Goal: Check status: Check status

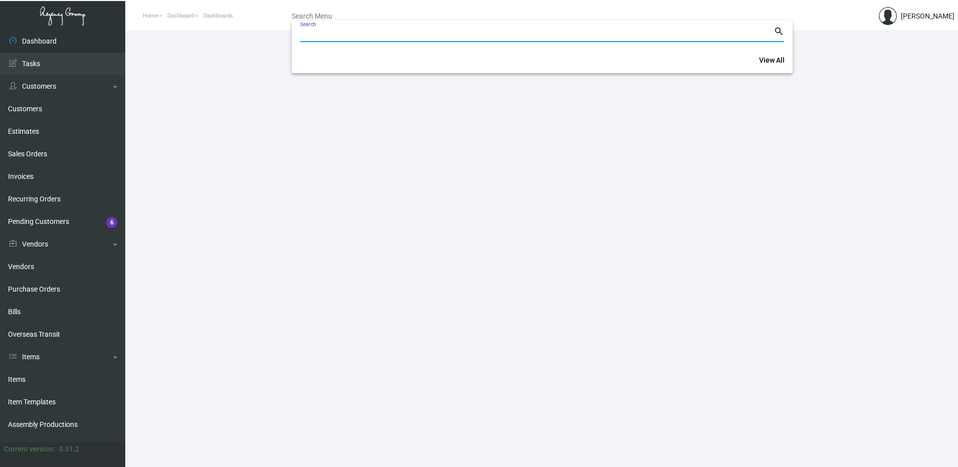
paste input "104259"
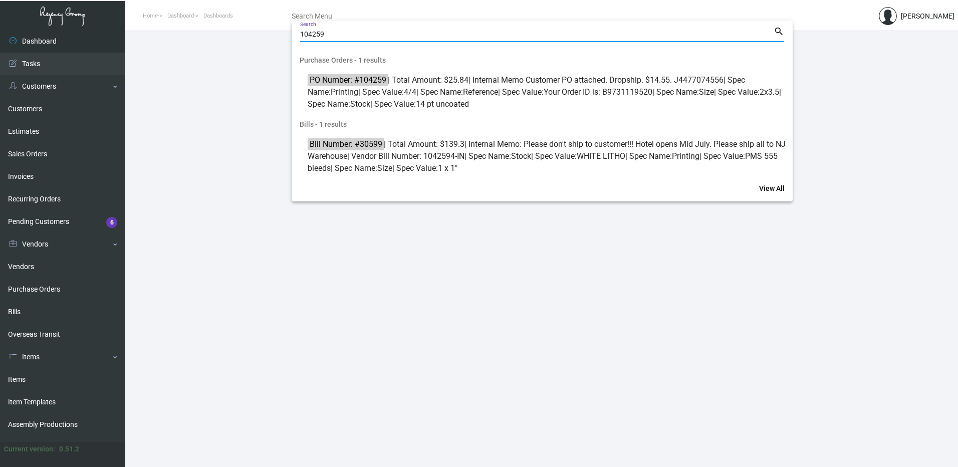
type input "104259"
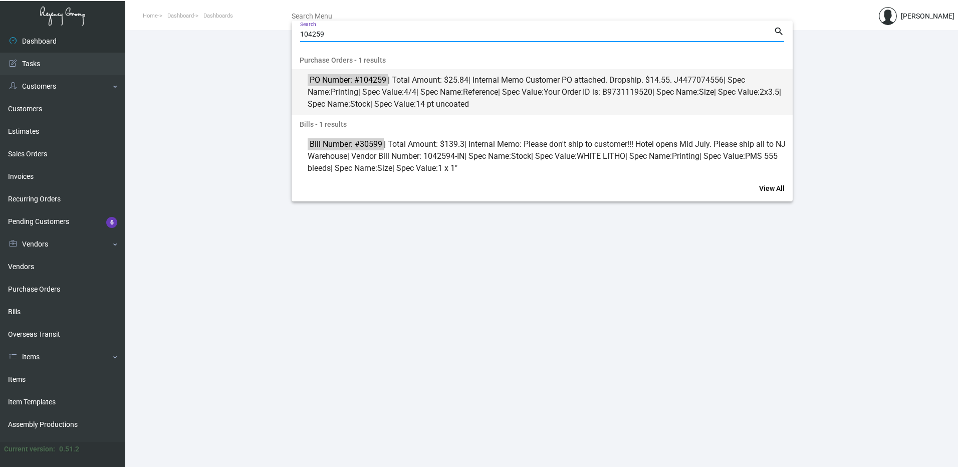
click at [491, 95] on span "PO Number: #104259 | Total Amount: $25.84 | Internal Memo Customer PO attached.…" at bounding box center [548, 92] width 480 height 36
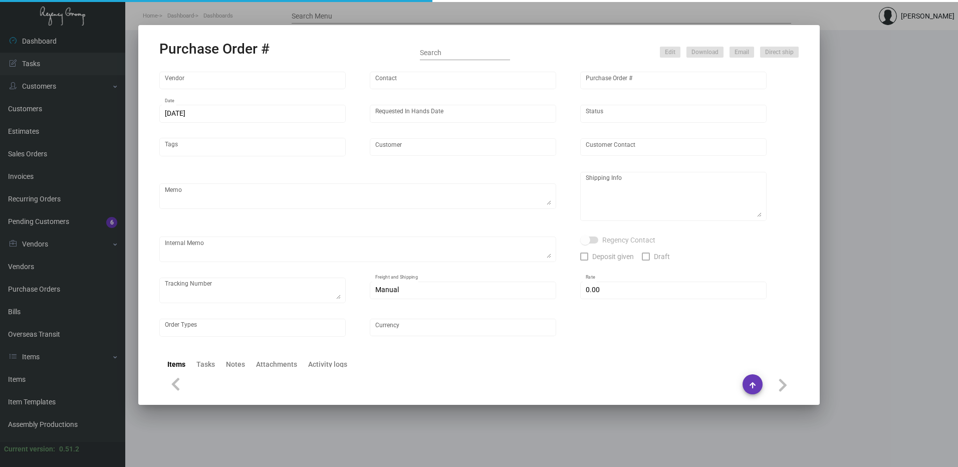
type input "4 Over"
type input "104259"
type input "[DATE]"
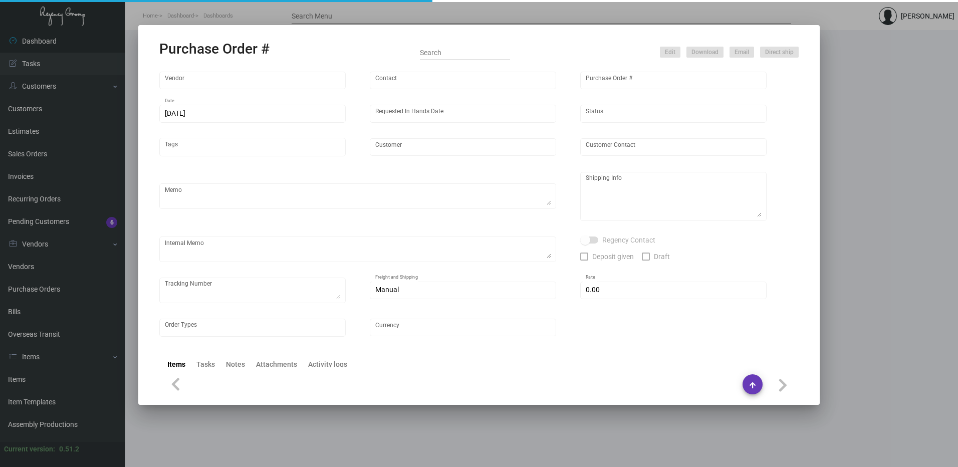
type input "Studio Allston"
type input "[PERSON_NAME]"
type textarea "Studio Allston - [PERSON_NAME] [STREET_ADDRESS]"
type textarea "Customer PO attached. Dropship. $14.55. J4477074556"
type input "$ 0.00"
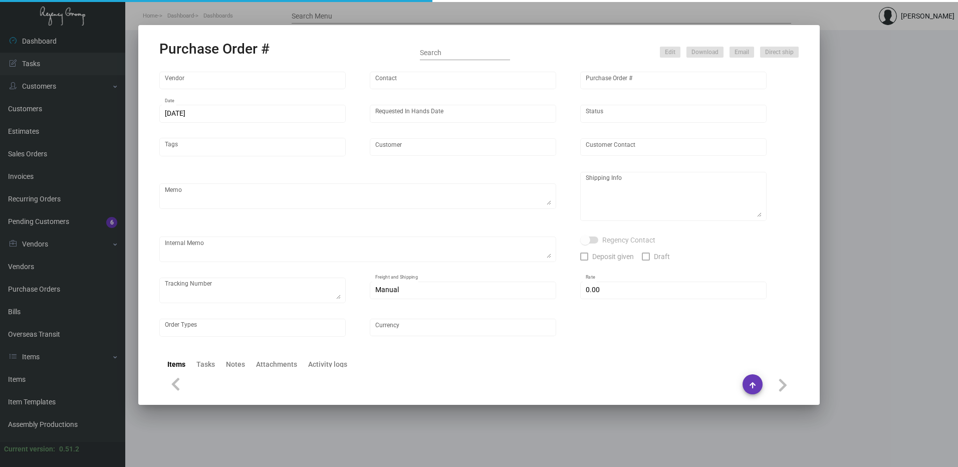
type input "United States Dollar $"
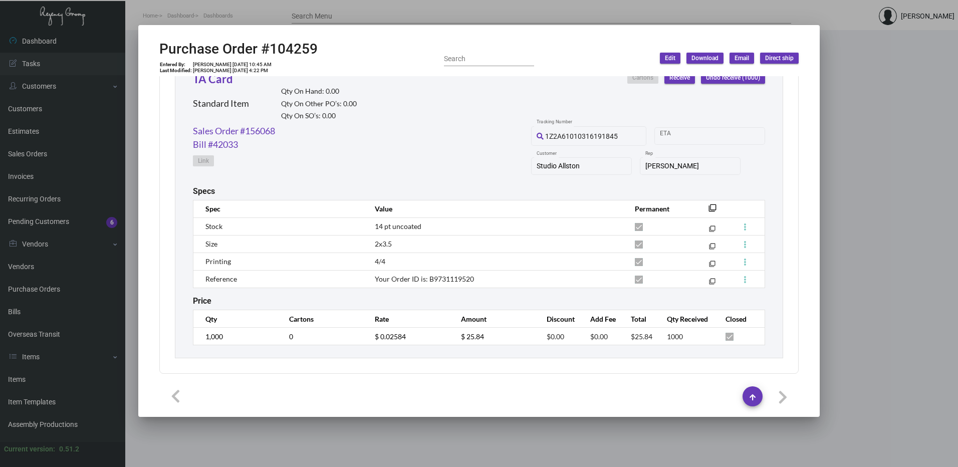
scroll to position [436, 0]
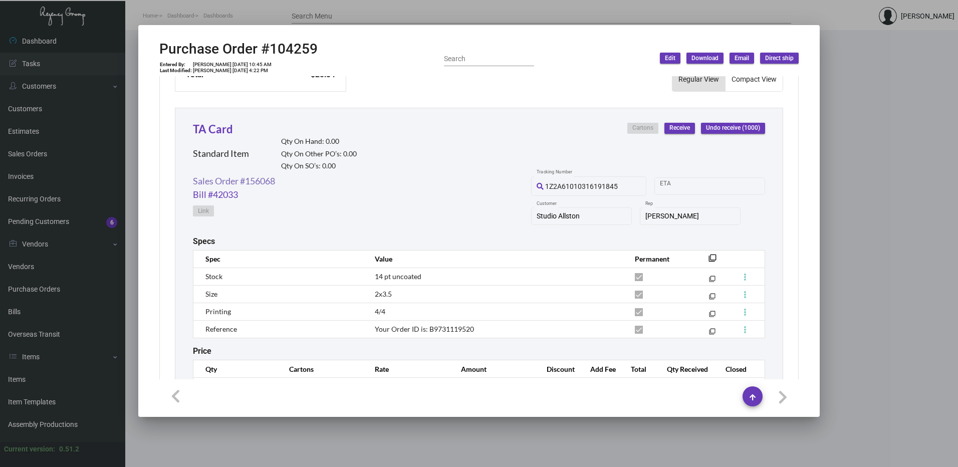
click at [263, 179] on link "Sales Order #156068" at bounding box center [234, 181] width 82 height 14
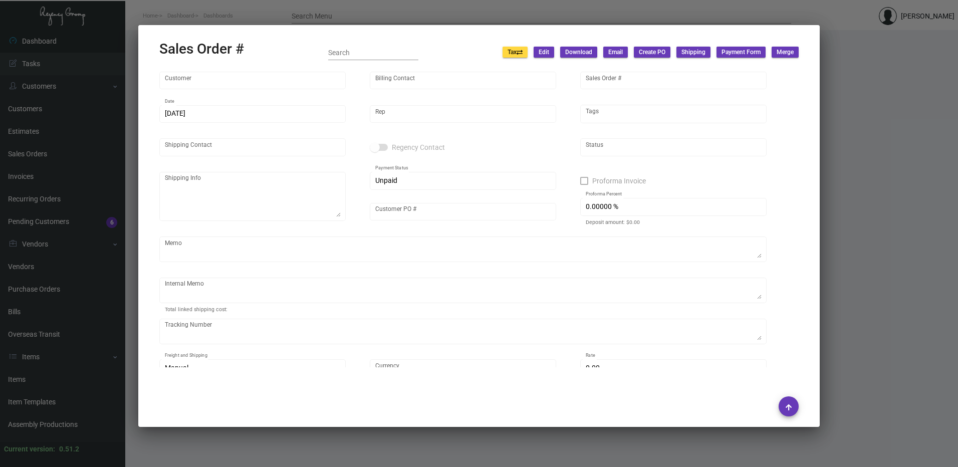
type input "Studio Allston"
type input "[PERSON_NAME]"
type input "156068"
type input "[DATE]"
type input "[PERSON_NAME]"
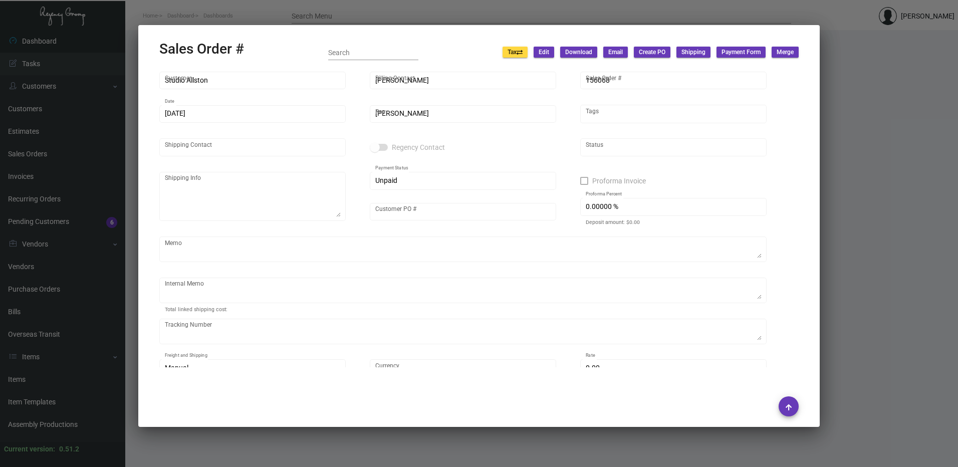
type input "[PERSON_NAME]"
type textarea "Studio Allston - [PERSON_NAME] [STREET_ADDRESS]"
type input "P342000003523"
type textarea "Customer PO attached. [DATE] Shipped from [GEOGRAPHIC_DATA] by UPS Ground TK#1Z…"
type input "United States Dollar $"
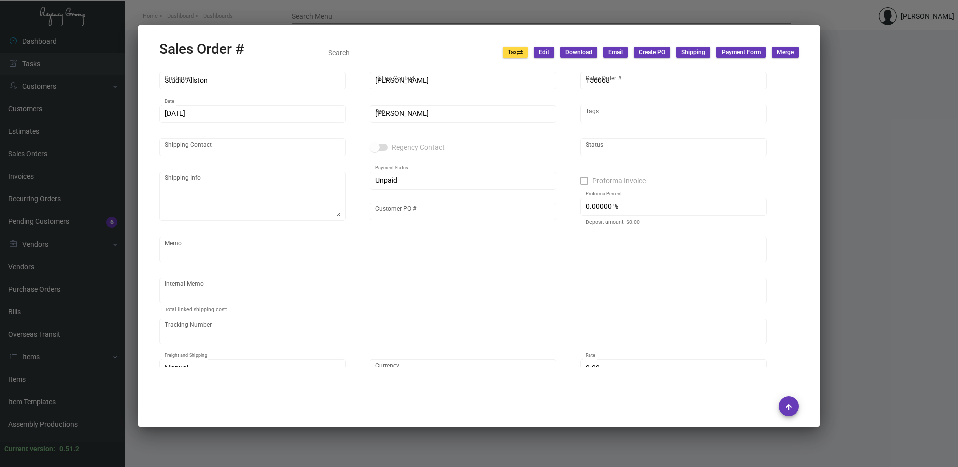
type input "$ 48.95"
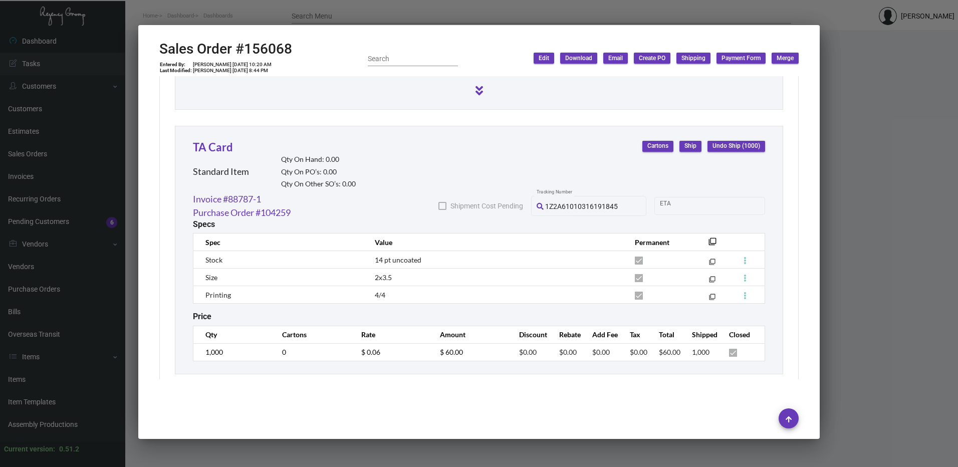
scroll to position [849, 0]
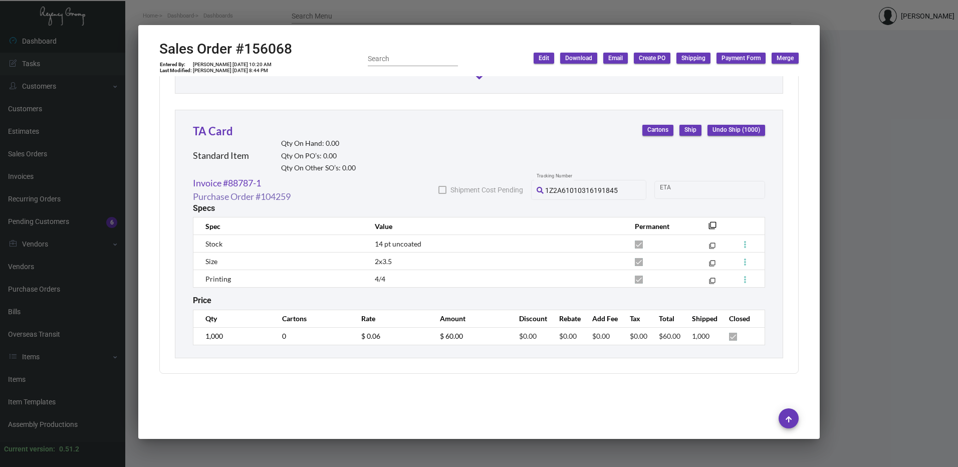
click at [246, 196] on link "Purchase Order #104259" at bounding box center [242, 197] width 98 height 14
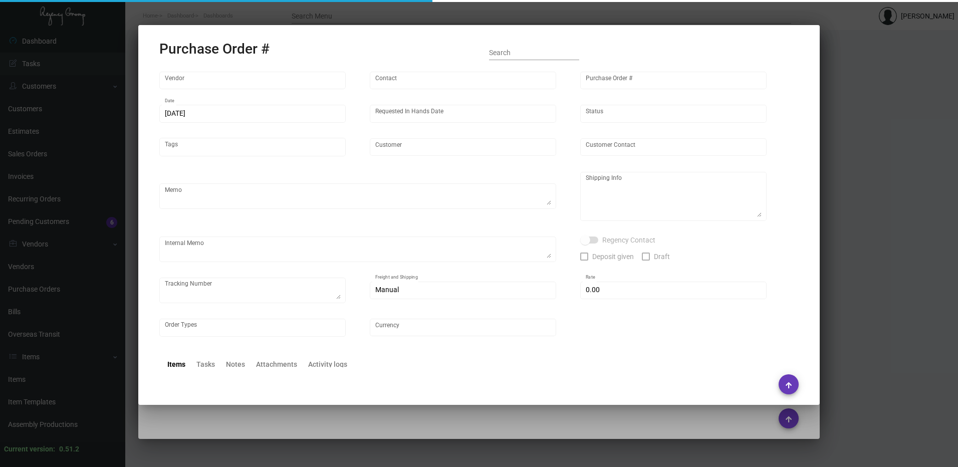
type input "4 Over"
type input "104259"
type input "[DATE]"
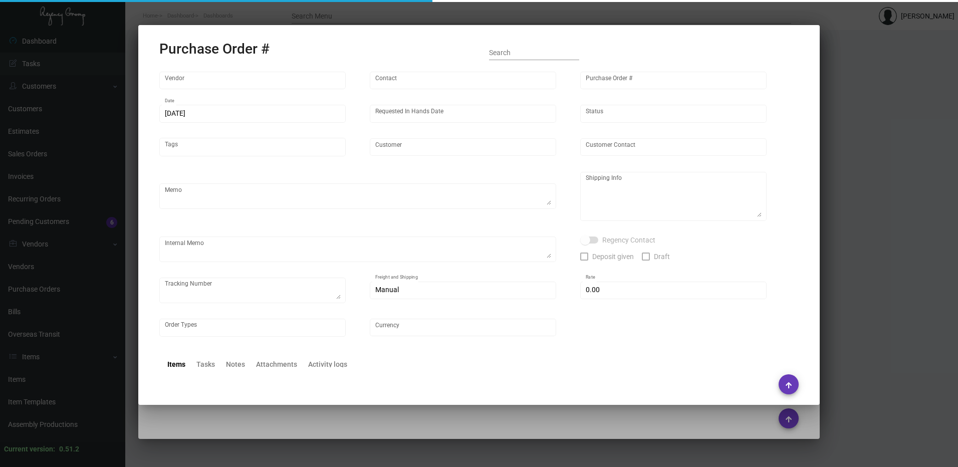
type input "Studio Allston"
type input "[PERSON_NAME]"
type textarea "Studio Allston - [PERSON_NAME] [STREET_ADDRESS]"
type textarea "Customer PO attached. Dropship. $14.55. J4477074556"
type input "$ 0.00"
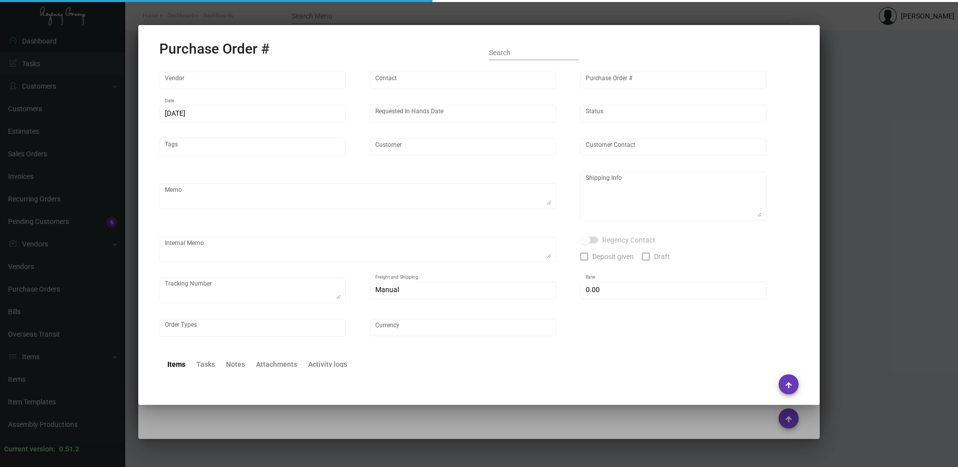
type input "United States Dollar $"
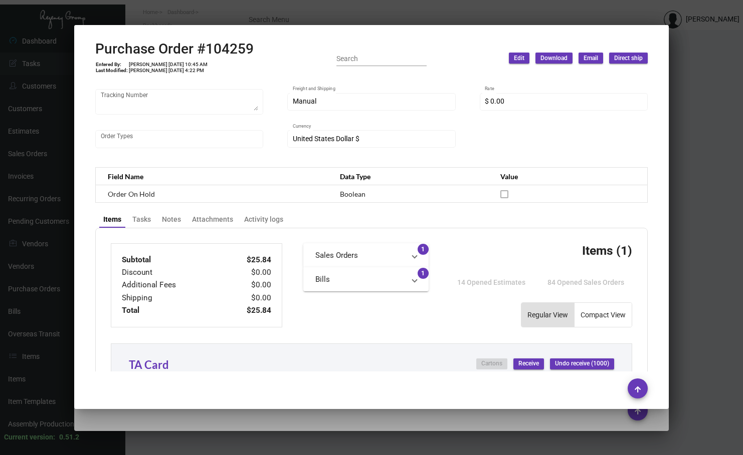
scroll to position [251, 0]
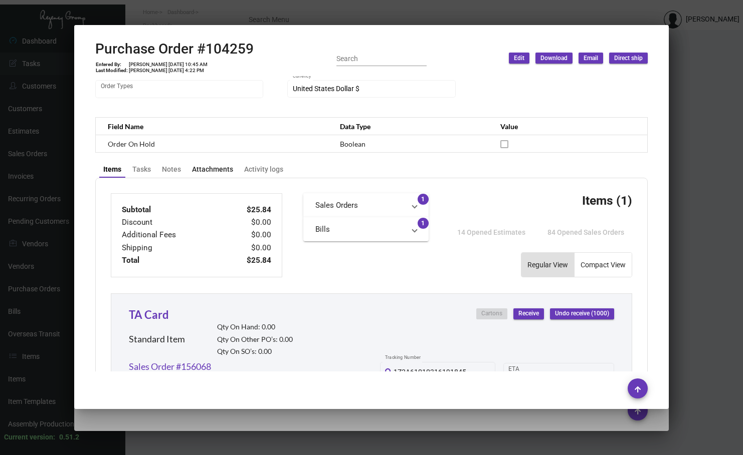
click at [216, 168] on div "Attachments" at bounding box center [212, 169] width 41 height 11
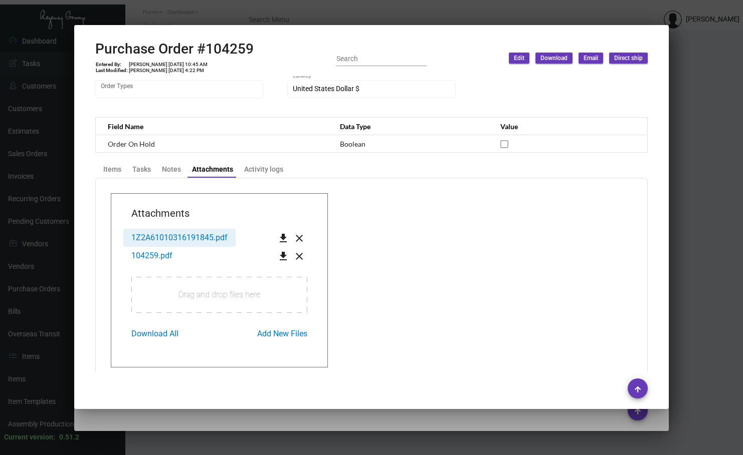
click at [194, 237] on span "1Z2A61010316191845.pdf" at bounding box center [179, 238] width 96 height 10
click at [155, 256] on span "104259.pdf" at bounding box center [151, 256] width 41 height 10
